Goal: Use online tool/utility: Use online tool/utility

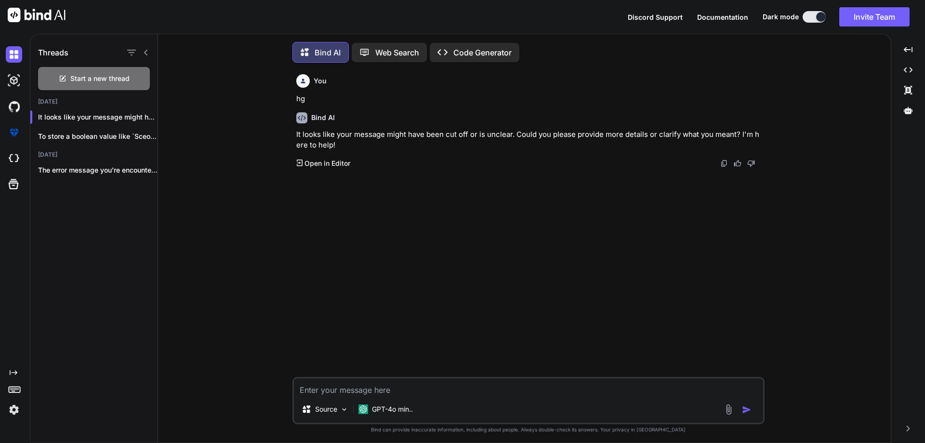
scroll to position [5, 0]
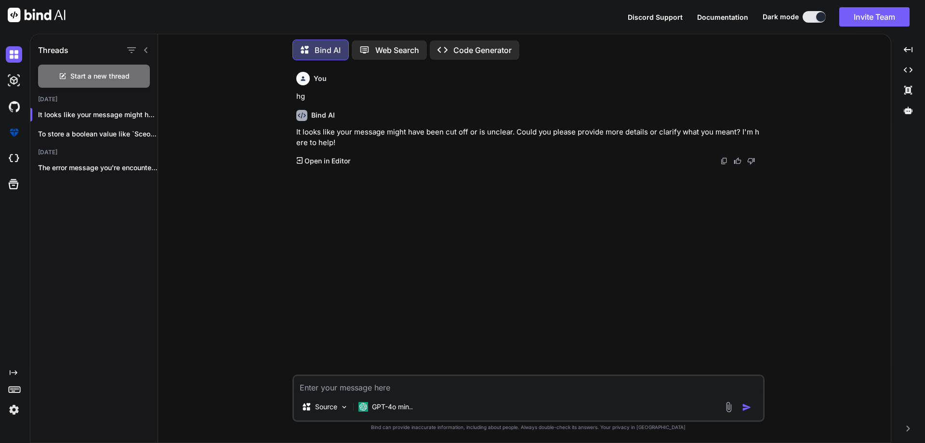
click at [341, 390] on textarea at bounding box center [528, 384] width 469 height 17
paste textarea "F 'LastName=string' \ -F 'LiscenceNumber=string' \ -F 'Gender=string' \ -F 'Loc…"
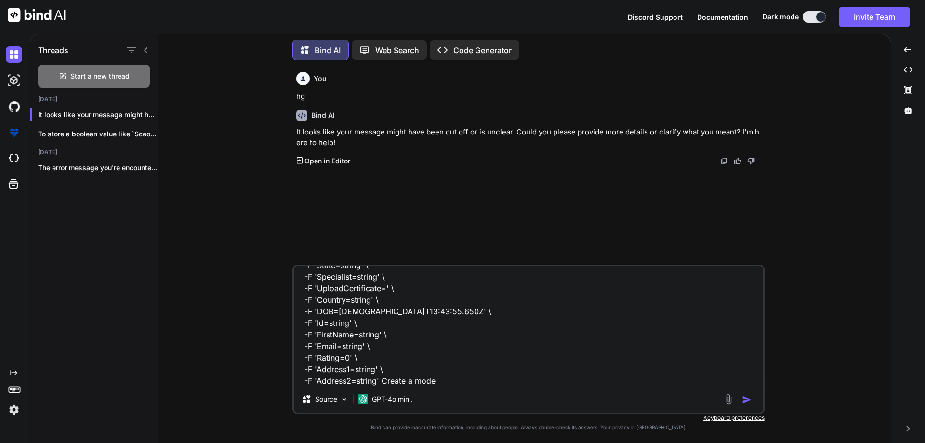
type textarea "F 'LastName=string' \ -F 'LiscenceNumber=string' \ -F 'Gender=string' \ -F 'Loc…"
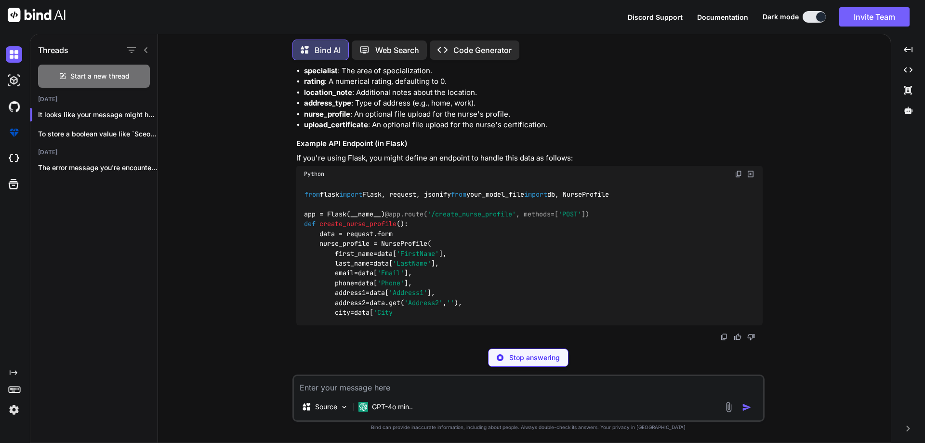
scroll to position [745, 0]
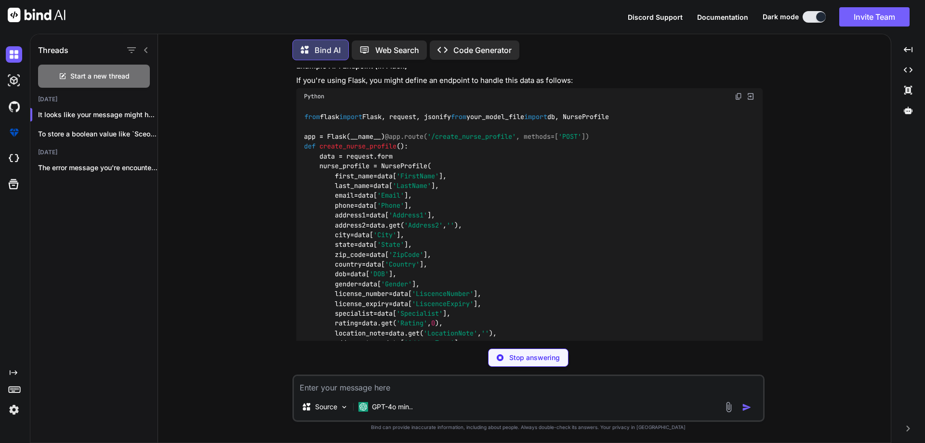
click at [357, 386] on textarea at bounding box center [528, 384] width 469 height 17
paste textarea "F 'LastName=string' \ -F 'LiscenceNumber=string' \ -F 'Gender=string' \ -F 'Loc…"
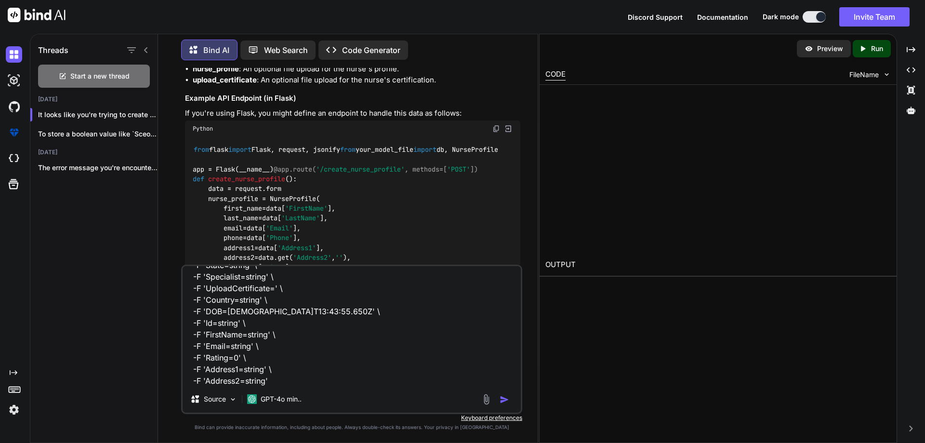
scroll to position [778, 0]
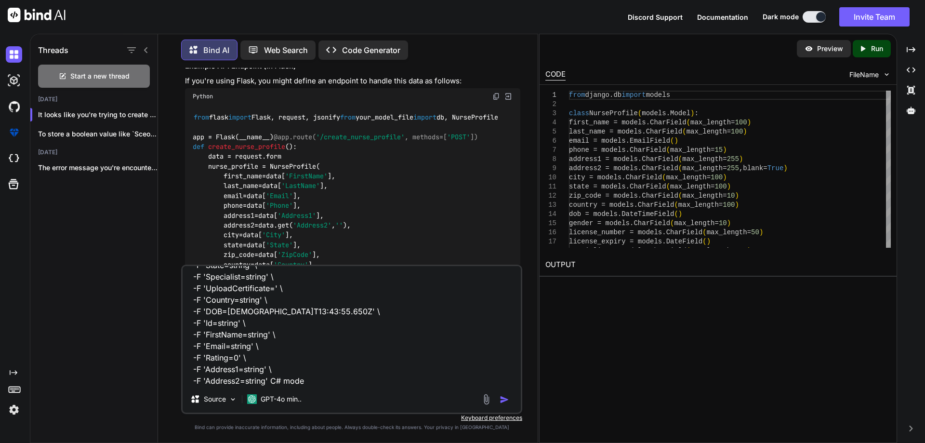
type textarea "F 'LastName=string' \ -F 'LiscenceNumber=string' \ -F 'Gender=string' \ -F 'Loc…"
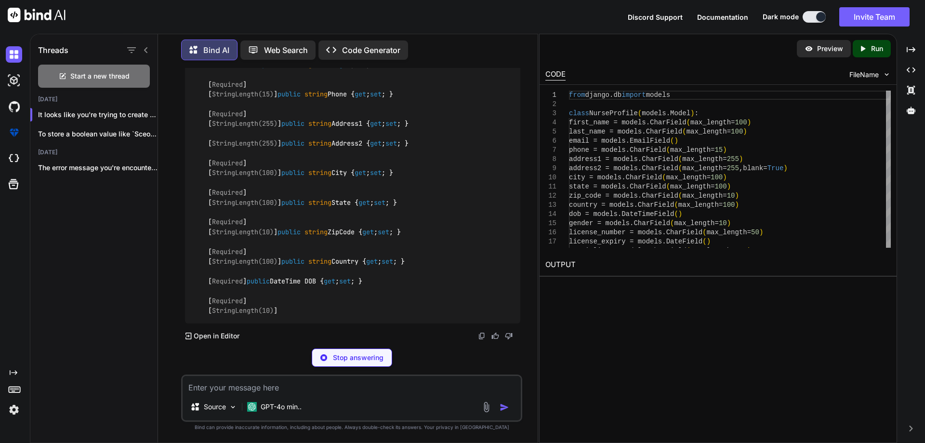
scroll to position [1753, 0]
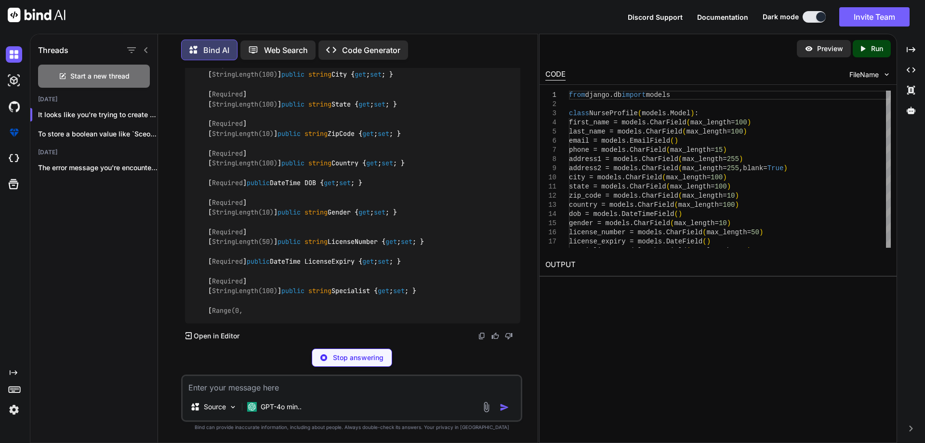
click at [242, 387] on textarea at bounding box center [351, 384] width 338 height 17
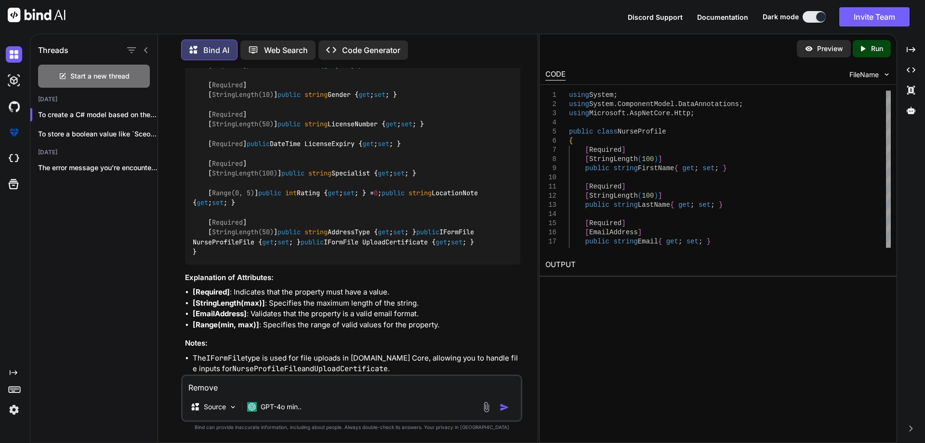
drag, startPoint x: 296, startPoint y: 241, endPoint x: 207, endPoint y: 234, distance: 89.9
click at [207, 234] on div "using System; using System.ComponentModel.DataAnnotations; using Microsoft.AspN…" at bounding box center [352, 6] width 335 height 516
copy code "[ Required ] [ StringLength(100) ]"
click at [241, 386] on textarea "Remove" at bounding box center [351, 384] width 338 height 17
paste textarea "[Required] [StringLength(100)]"
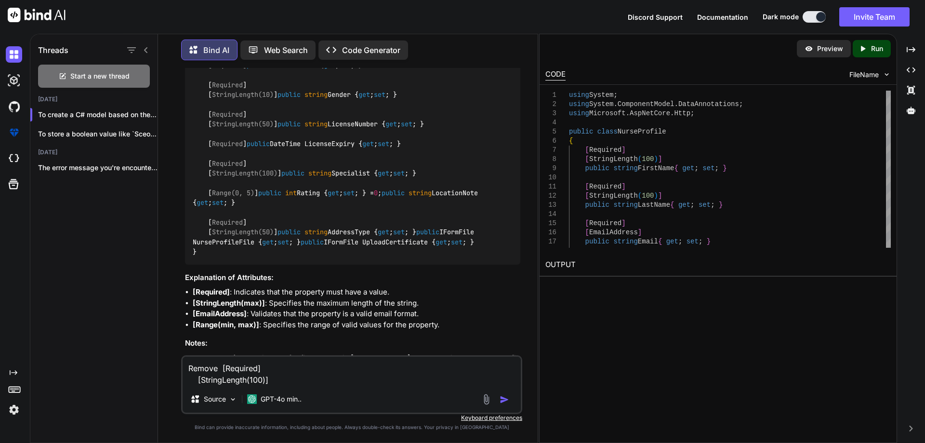
drag, startPoint x: 274, startPoint y: 378, endPoint x: 248, endPoint y: 379, distance: 26.5
click at [248, 379] on textarea "Remove [Required] [StringLength(100)]" at bounding box center [351, 370] width 338 height 29
click at [251, 380] on textarea "Remove [Required] [StringLength(100)]" at bounding box center [351, 370] width 338 height 29
click at [200, 380] on textarea "Remove [Required] [StringLength(100)]" at bounding box center [351, 370] width 338 height 29
click at [277, 378] on textarea "Remove [Required] StringLength(100)]" at bounding box center [351, 370] width 338 height 29
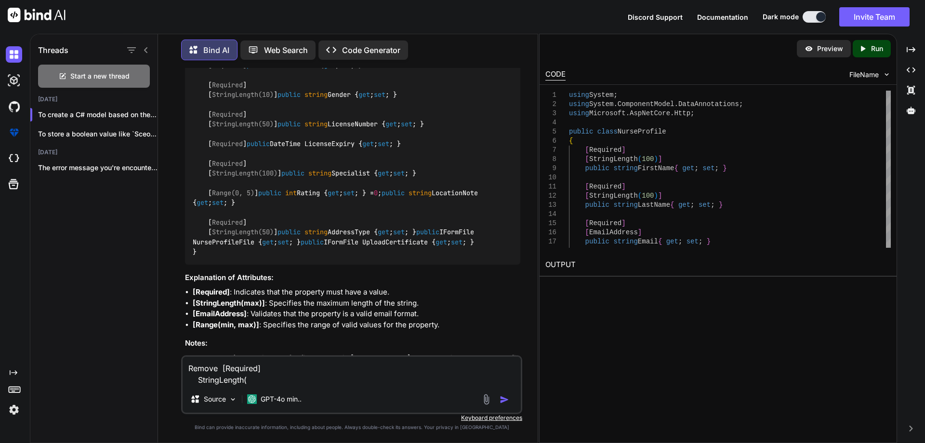
type textarea "Remove [Required] StringLength"
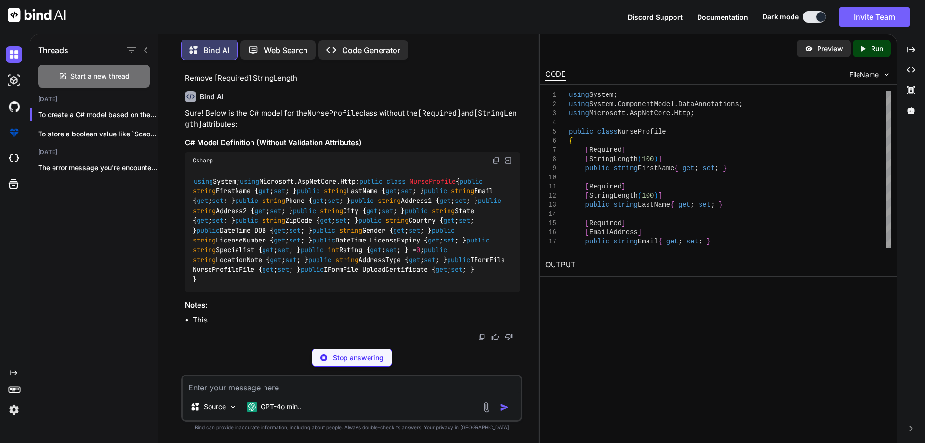
scroll to position [2589, 0]
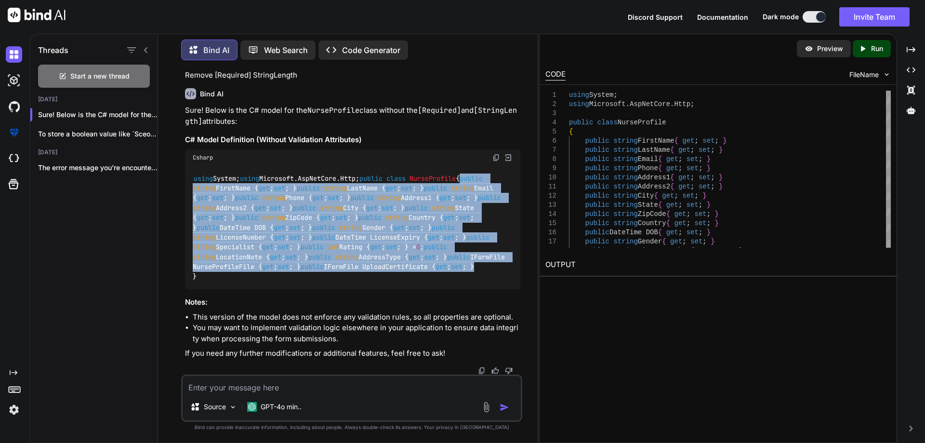
drag, startPoint x: 208, startPoint y: 96, endPoint x: 397, endPoint y: 281, distance: 264.9
click at [397, 281] on div "using System; using Microsoft.AspNetCore.Http; public class NurseProfile { publ…" at bounding box center [352, 227] width 335 height 123
copy code "public string FirstName { get ; set ; } public string LastName { get ; set ; } …"
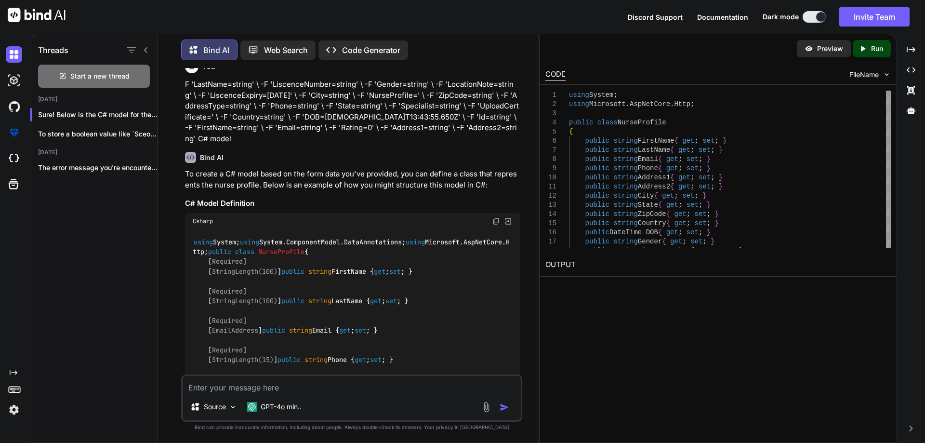
scroll to position [1289, 0]
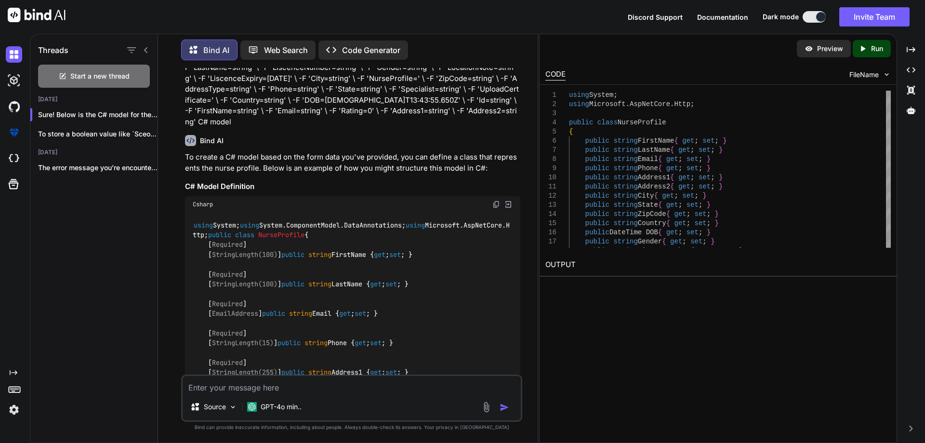
click at [495, 127] on p "F 'LastName=string' \ -F 'LiscenceNumber=string' \ -F 'Gender=string' \ -F 'Loc…" at bounding box center [352, 94] width 335 height 65
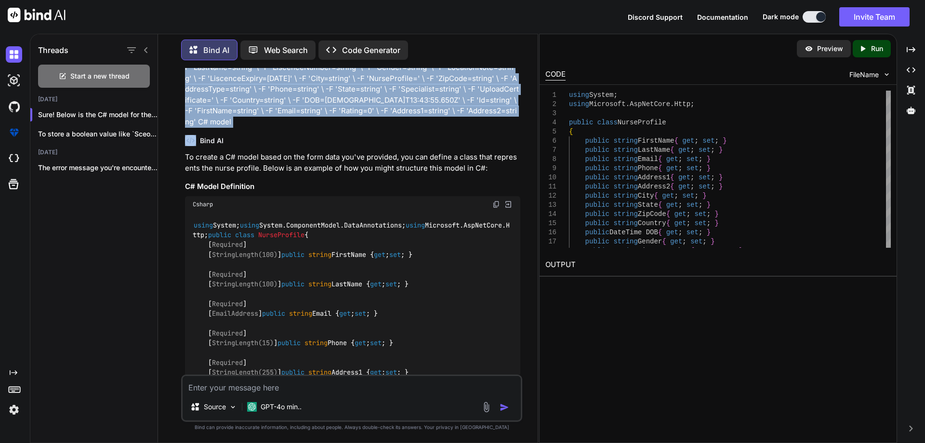
click at [495, 127] on p "F 'LastName=string' \ -F 'LiscenceNumber=string' \ -F 'Gender=string' \ -F 'Loc…" at bounding box center [352, 94] width 335 height 65
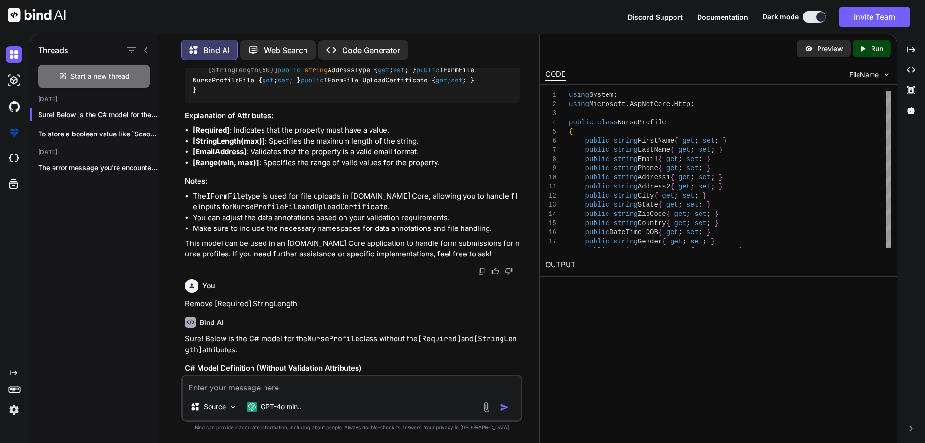
scroll to position [2011, 0]
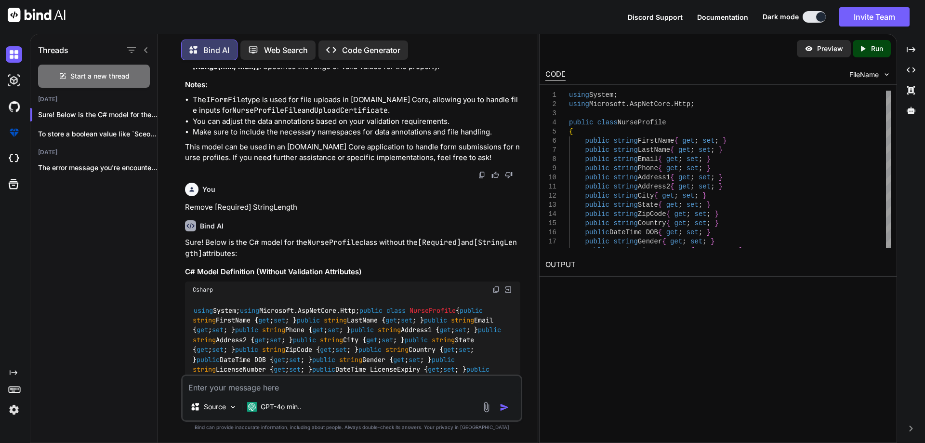
copy code "NurseProfileFile"
